Goal: Task Accomplishment & Management: Manage account settings

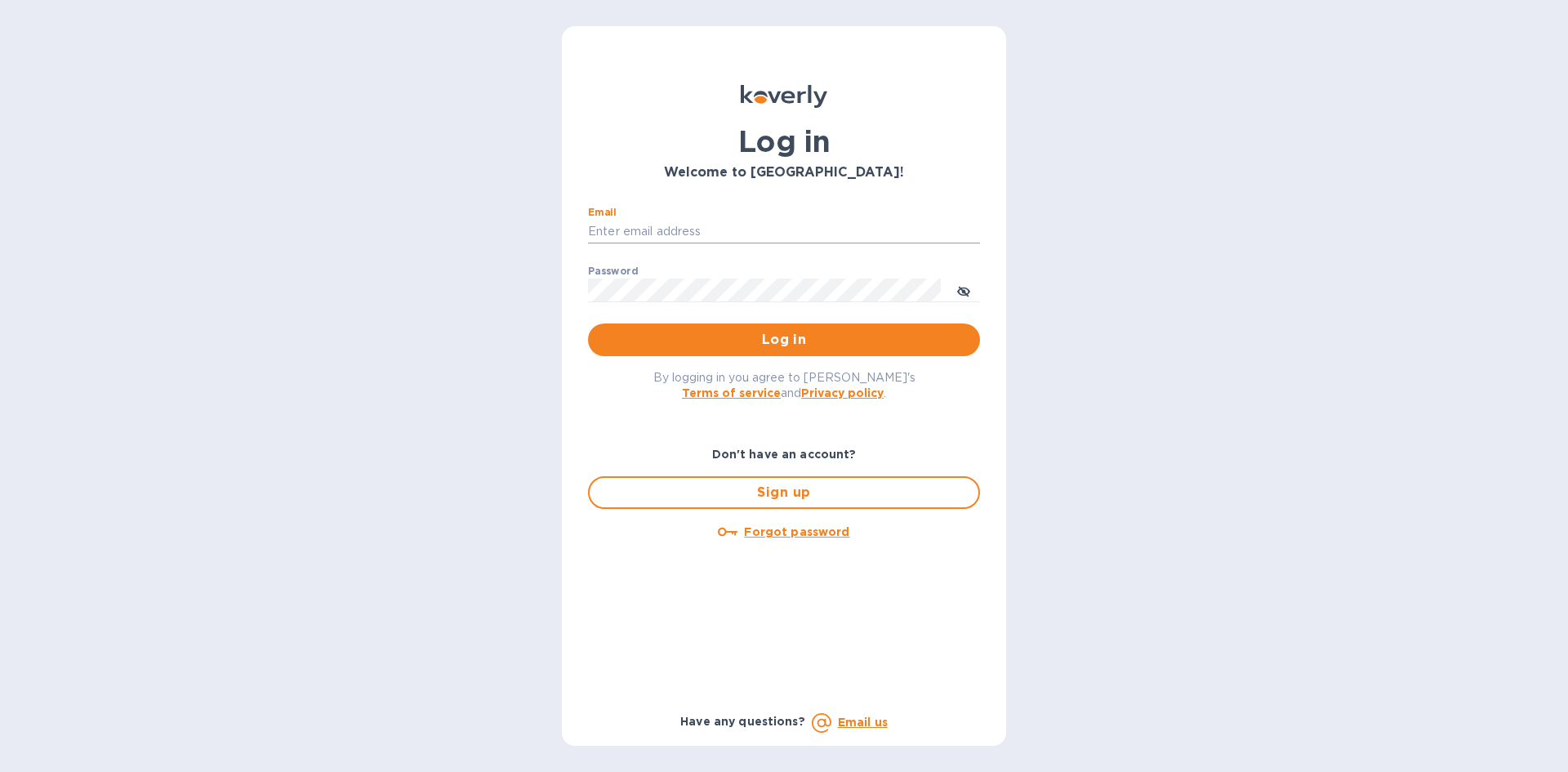
click at [782, 230] on input "Email" at bounding box center [784, 232] width 392 height 25
type input "[EMAIL_ADDRESS][DOMAIN_NAME]"
click at [588, 323] on button "Log in" at bounding box center [784, 339] width 392 height 33
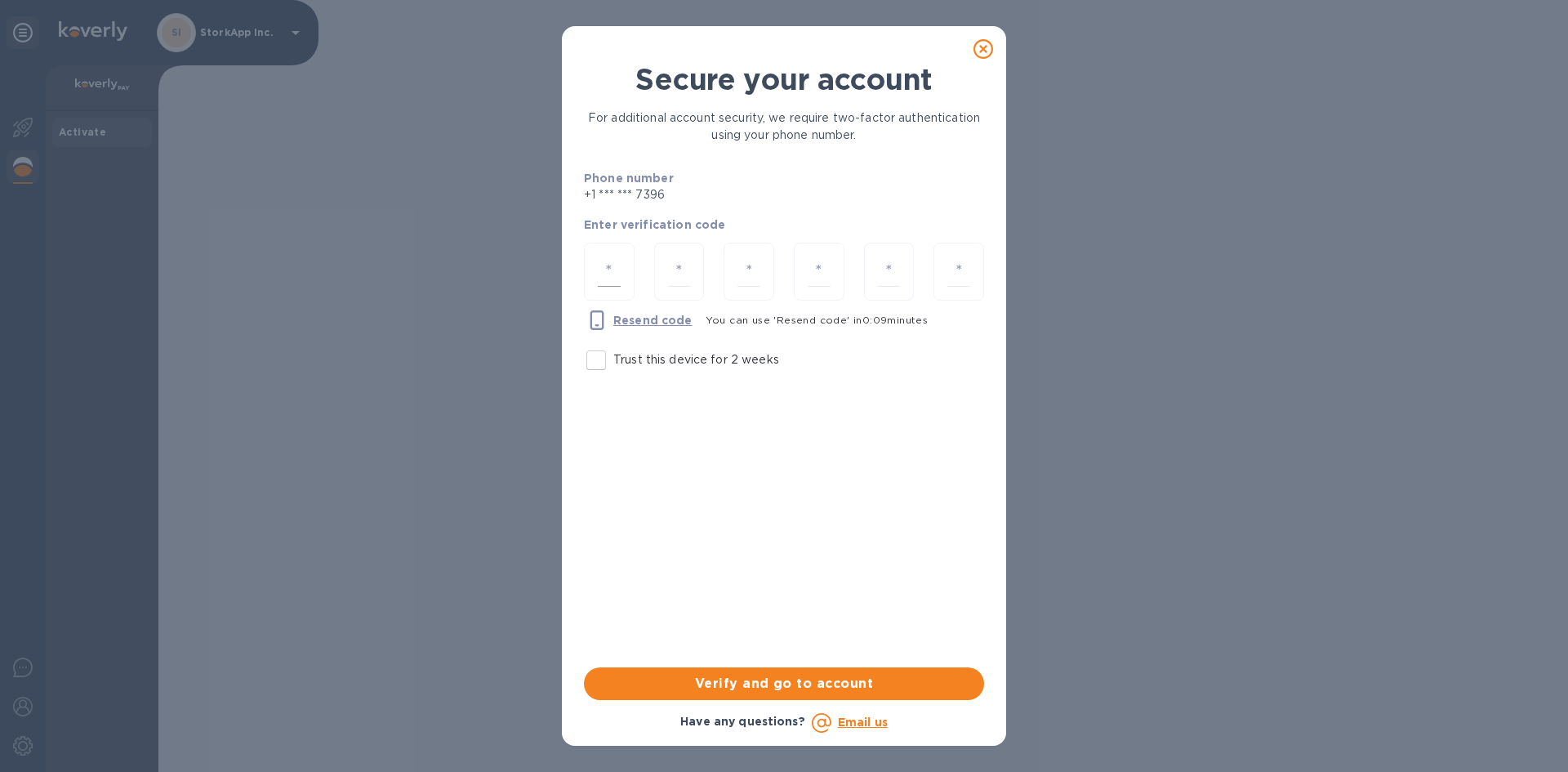
click at [622, 268] on div at bounding box center [610, 271] width 51 height 58
type input "9"
type input "3"
type input "1"
type input "3"
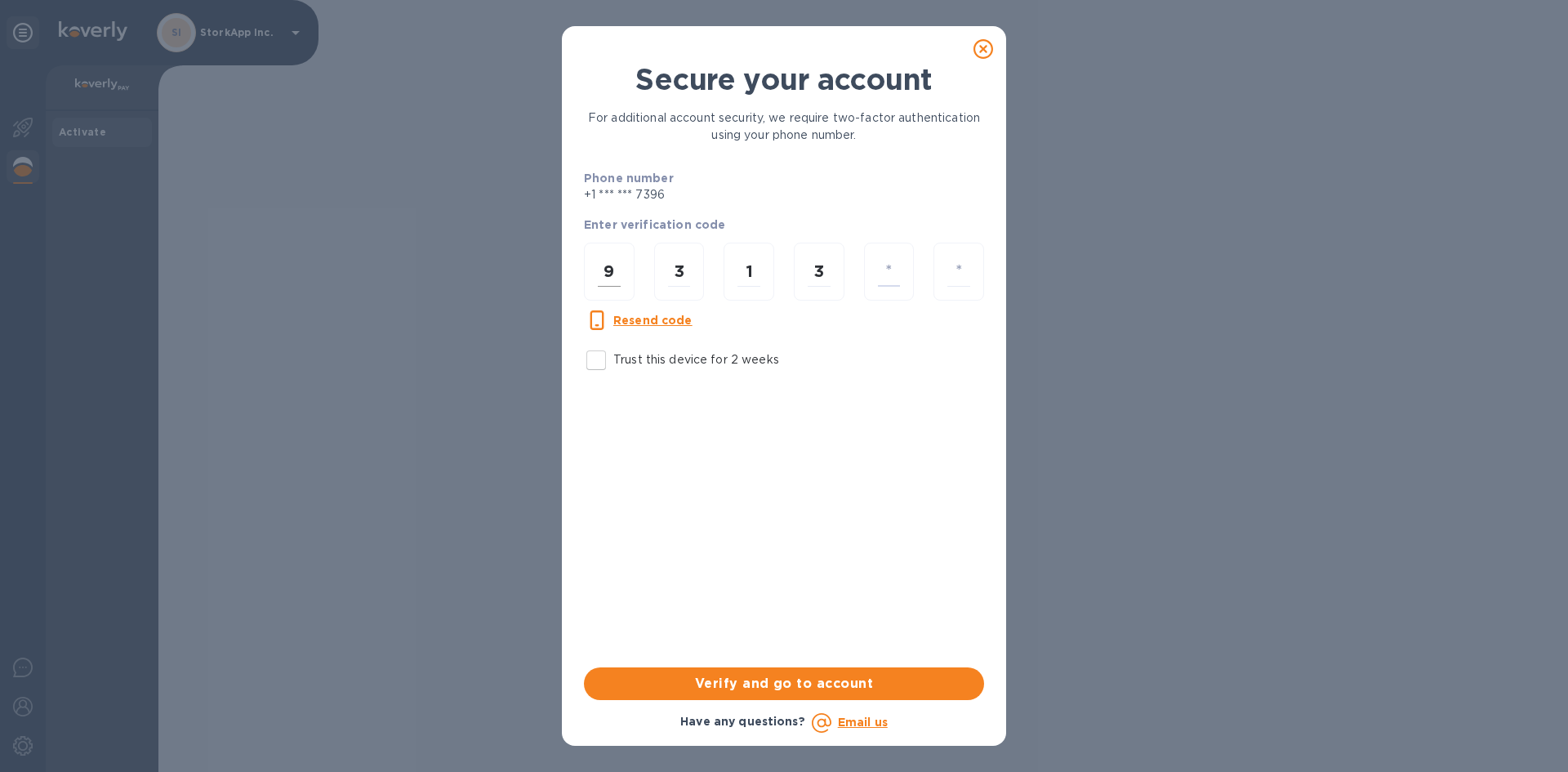
type input "1"
type input "6"
